Goal: Transaction & Acquisition: Obtain resource

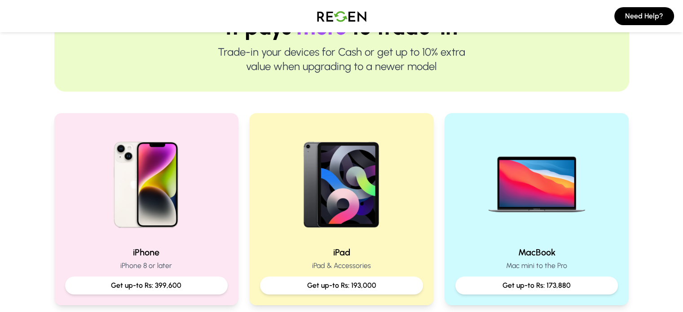
scroll to position [180, 0]
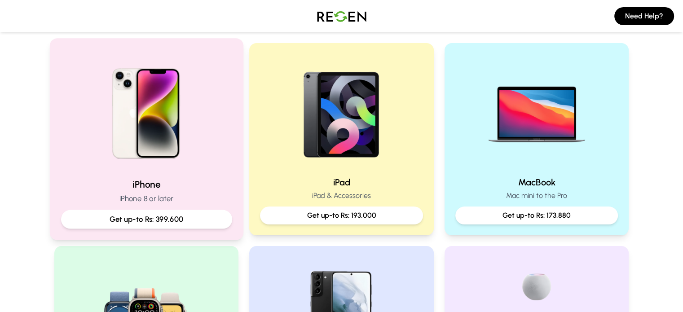
click at [187, 125] on img at bounding box center [146, 110] width 121 height 121
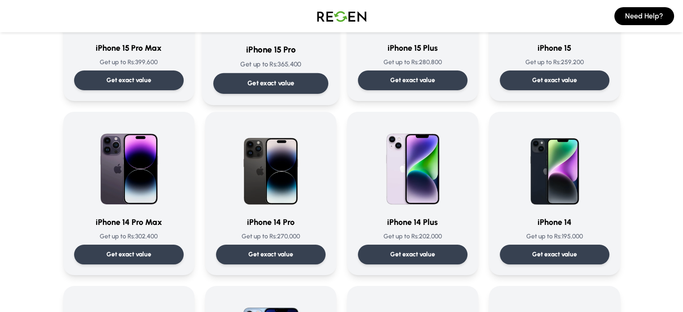
scroll to position [180, 0]
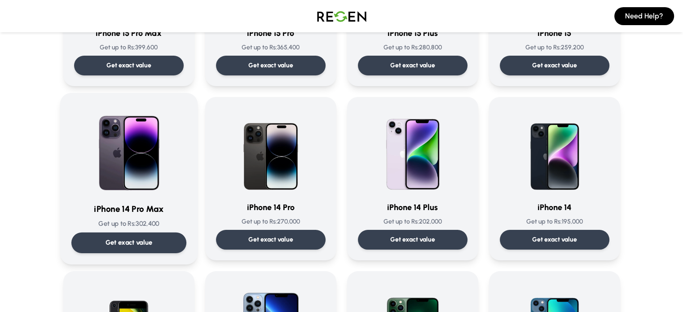
click at [149, 176] on img at bounding box center [129, 149] width 91 height 91
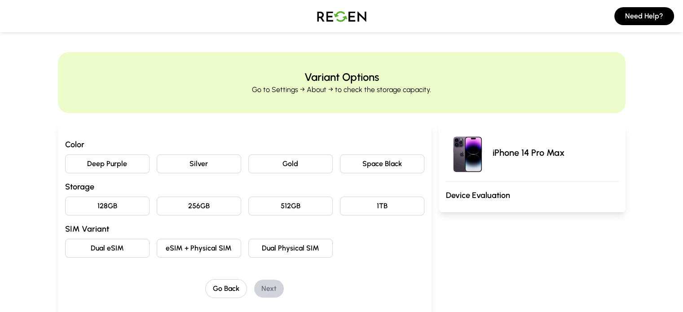
click at [104, 165] on button "Deep Purple" at bounding box center [107, 164] width 84 height 19
click at [157, 201] on button "256GB" at bounding box center [199, 206] width 84 height 19
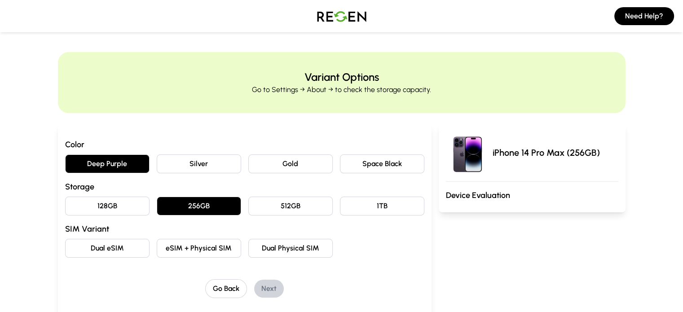
click at [178, 246] on button "eSIM + Physical SIM" at bounding box center [199, 248] width 84 height 19
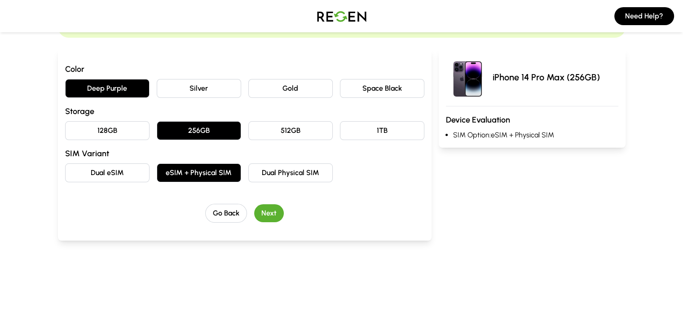
scroll to position [90, 0]
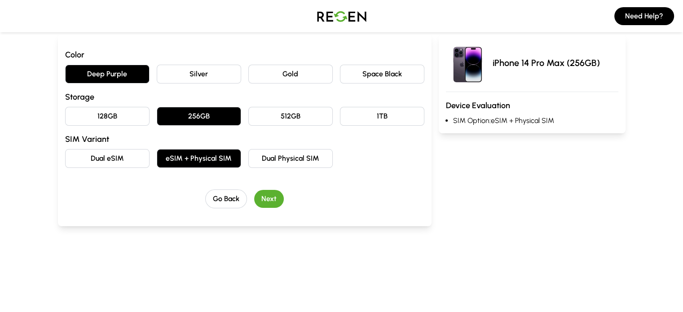
click at [254, 206] on button "Next" at bounding box center [269, 199] width 30 height 18
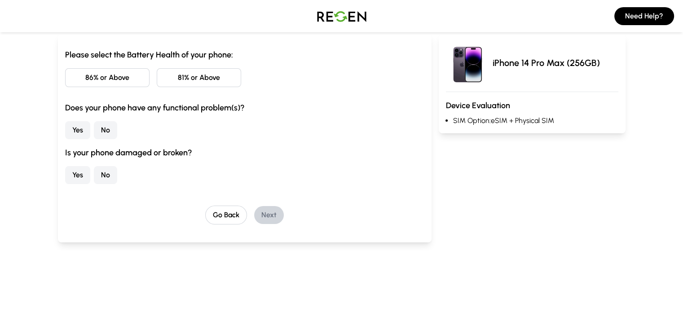
click at [159, 81] on button "81% or Above" at bounding box center [199, 77] width 84 height 19
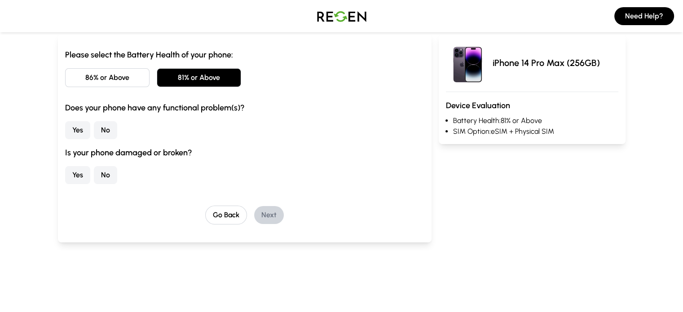
click at [94, 131] on button "No" at bounding box center [105, 130] width 23 height 18
click at [94, 170] on button "No" at bounding box center [105, 175] width 23 height 18
click at [254, 207] on button "Next" at bounding box center [269, 215] width 30 height 18
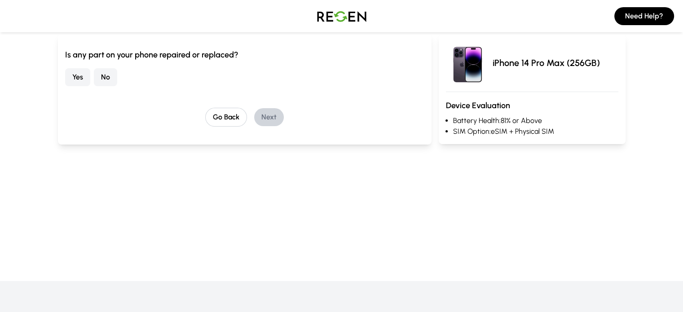
click at [94, 72] on button "No" at bounding box center [105, 77] width 23 height 18
click at [257, 116] on button "Next" at bounding box center [269, 117] width 30 height 18
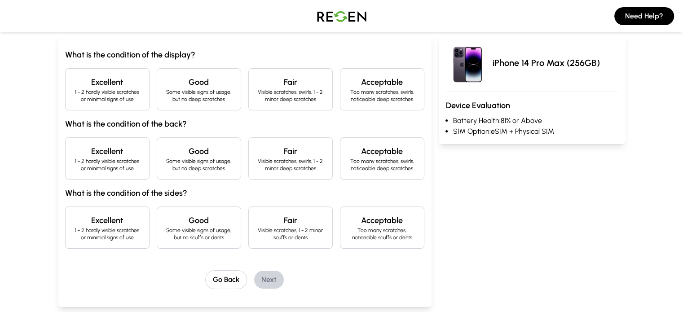
click at [76, 77] on h4 "Excellent" at bounding box center [107, 82] width 69 height 13
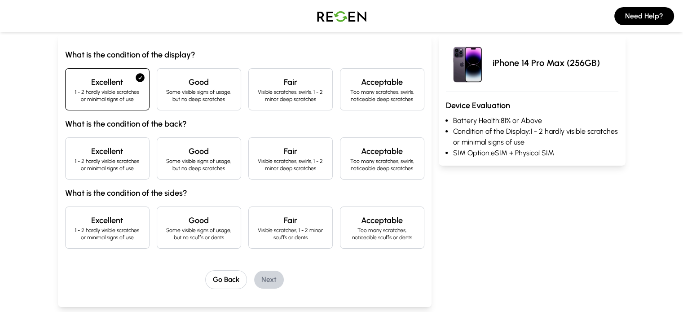
click at [77, 168] on p "1 - 2 hardly visible scratches or minimal signs of use" at bounding box center [107, 165] width 69 height 14
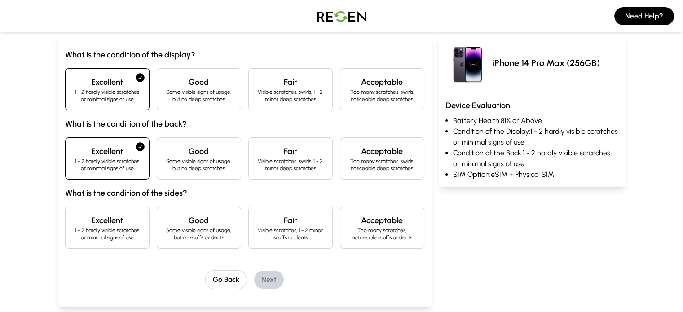
click at [76, 221] on h4 "Excellent" at bounding box center [107, 220] width 69 height 13
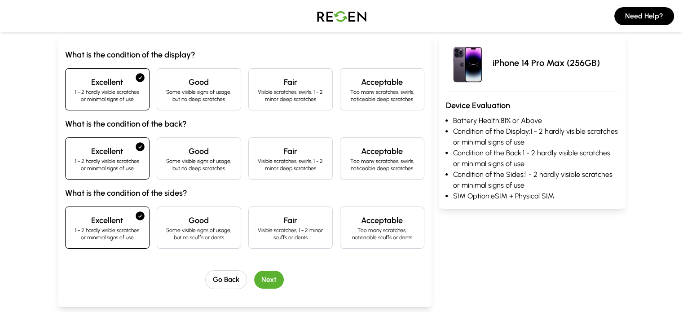
click at [264, 281] on button "Next" at bounding box center [269, 280] width 30 height 18
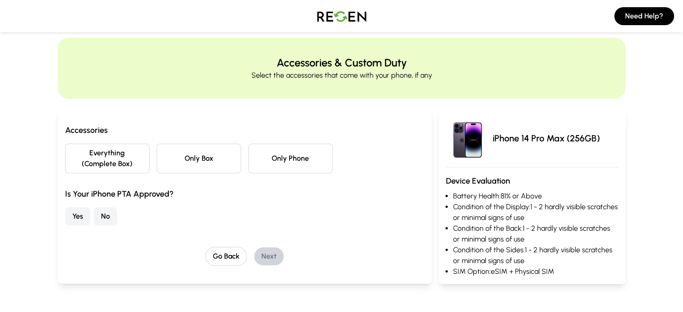
scroll to position [0, 0]
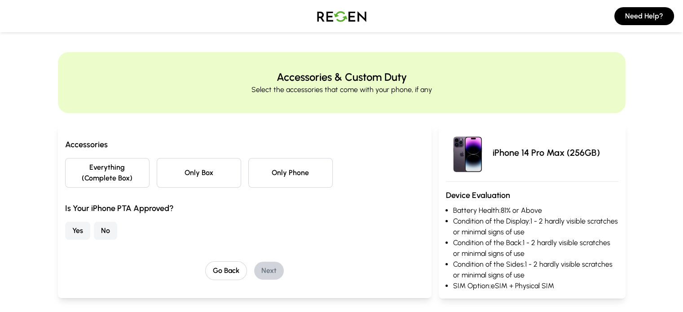
click at [185, 172] on button "Only Box" at bounding box center [199, 173] width 84 height 30
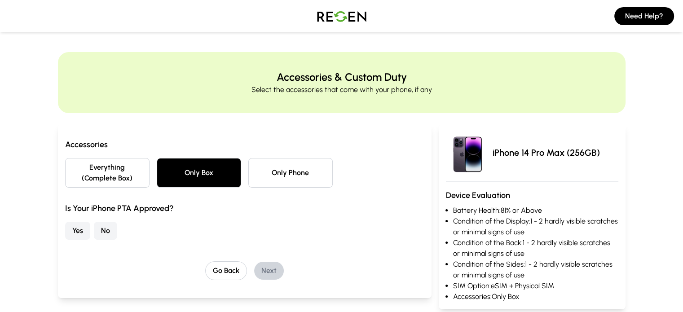
scroll to position [90, 0]
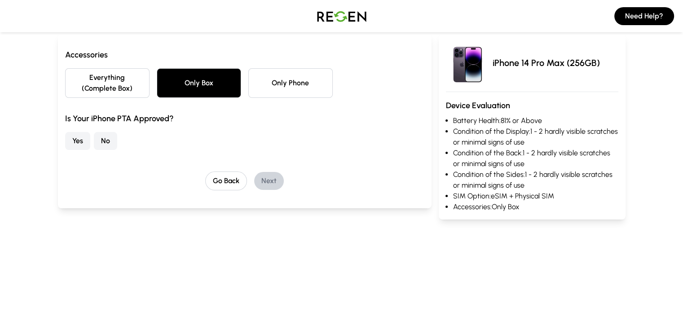
click at [94, 132] on button "No" at bounding box center [105, 141] width 23 height 18
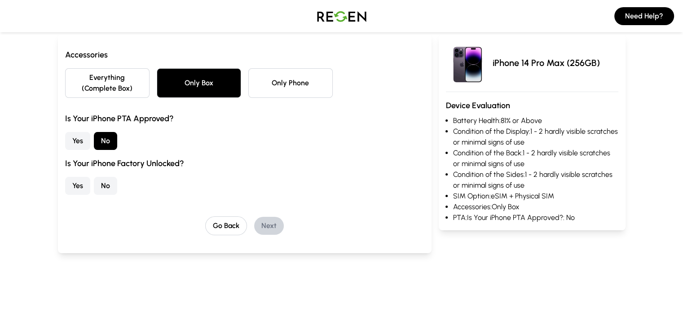
click at [65, 177] on button "Yes" at bounding box center [77, 186] width 25 height 18
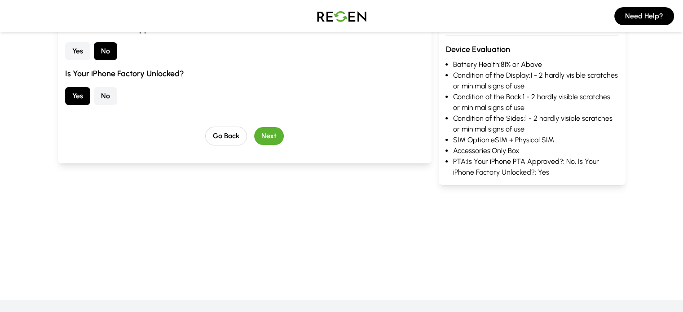
click at [254, 130] on button "Next" at bounding box center [269, 136] width 30 height 18
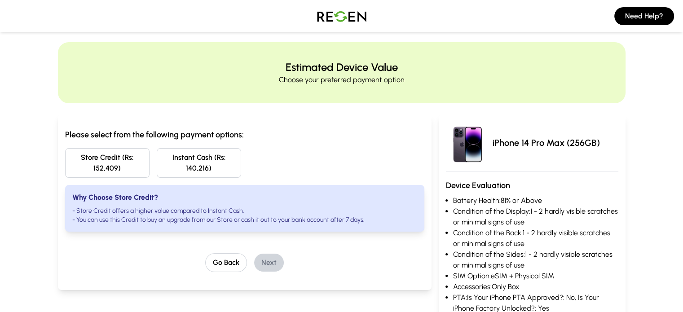
scroll to position [0, 0]
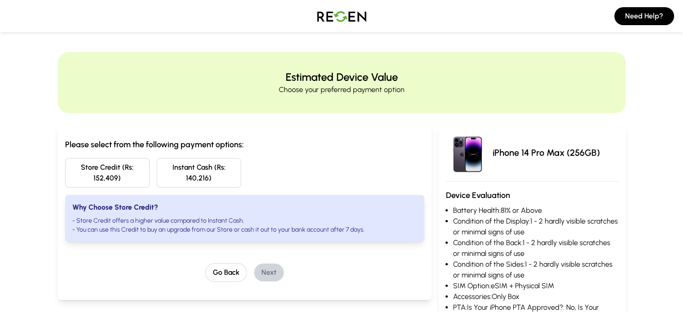
click at [84, 168] on button "Store Credit (Rs: 152,409)" at bounding box center [107, 173] width 84 height 30
